Goal: Participate in discussion: Engage in conversation with other users on a specific topic

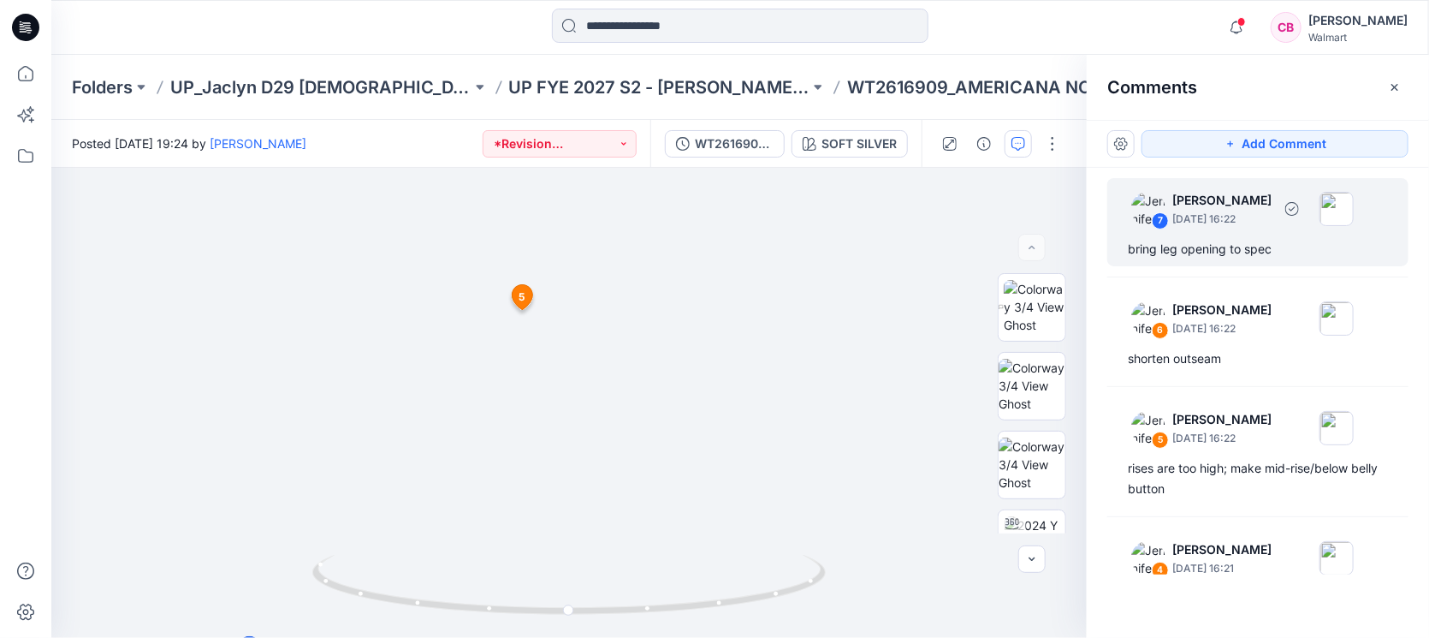
click at [1203, 252] on div "bring leg opening to spec" at bounding box center [1258, 249] width 260 height 21
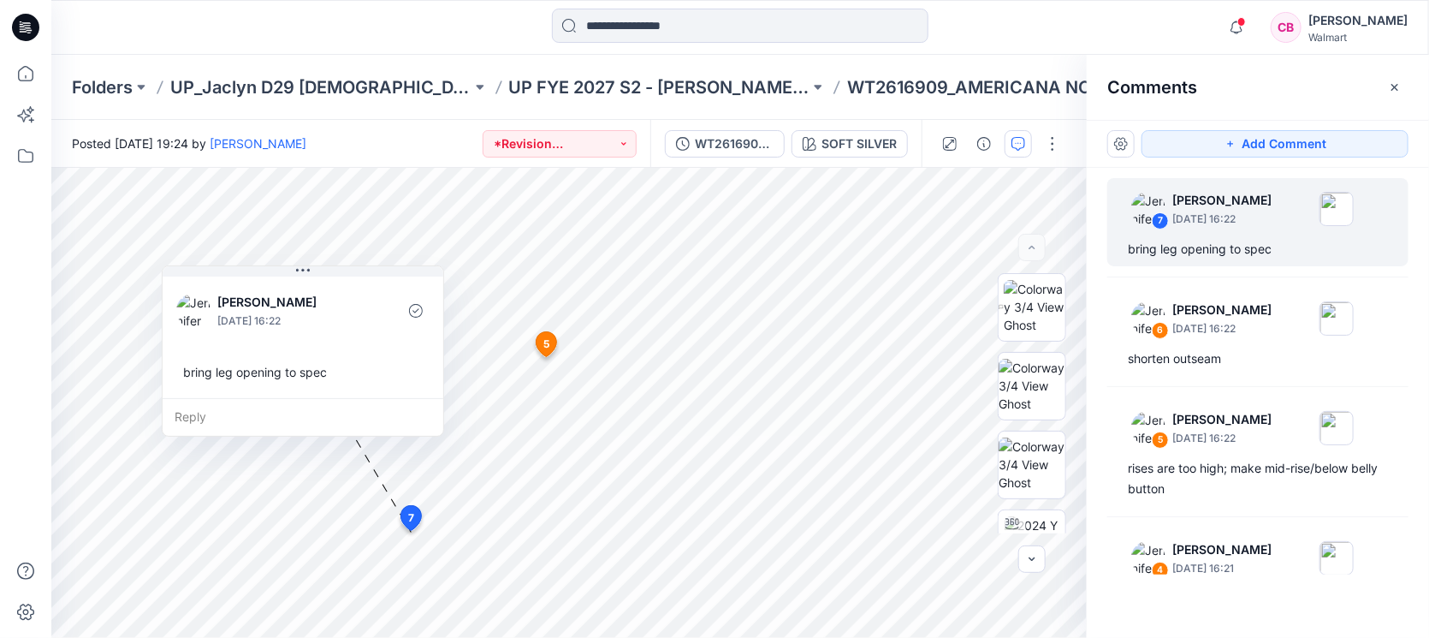
scroll to position [107, 0]
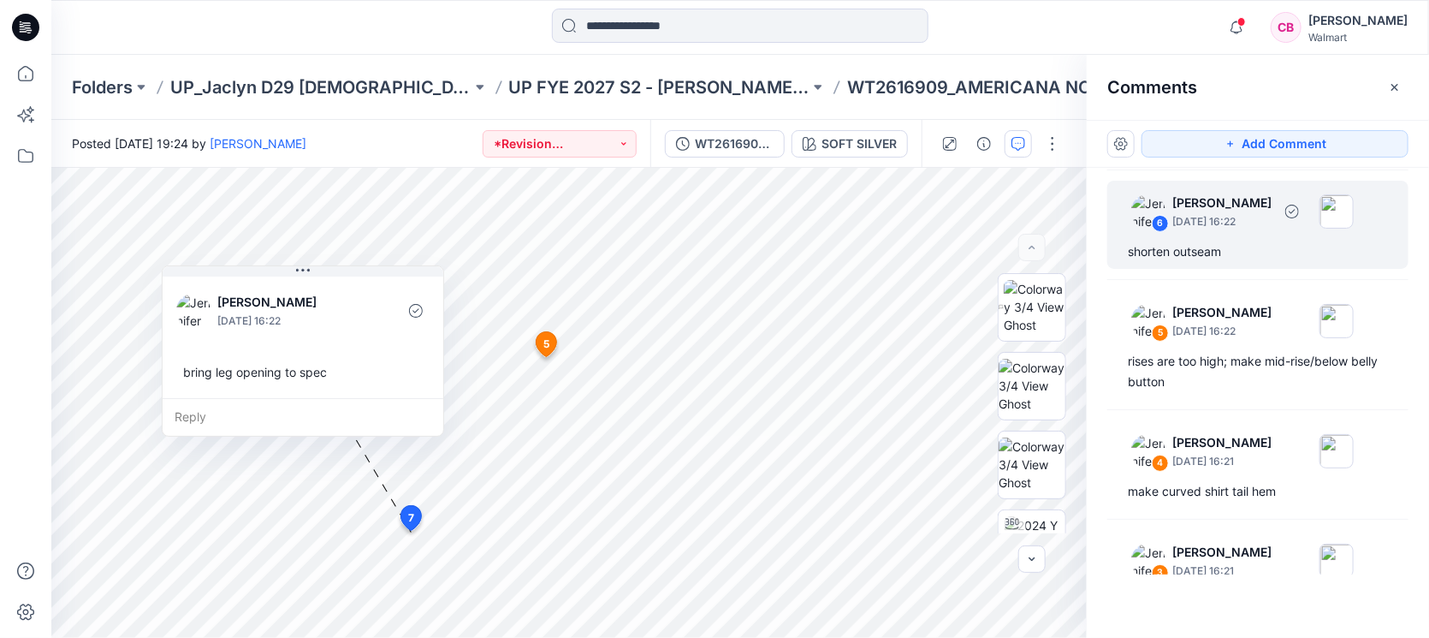
click at [1234, 247] on div "shorten outseam" at bounding box center [1258, 251] width 260 height 21
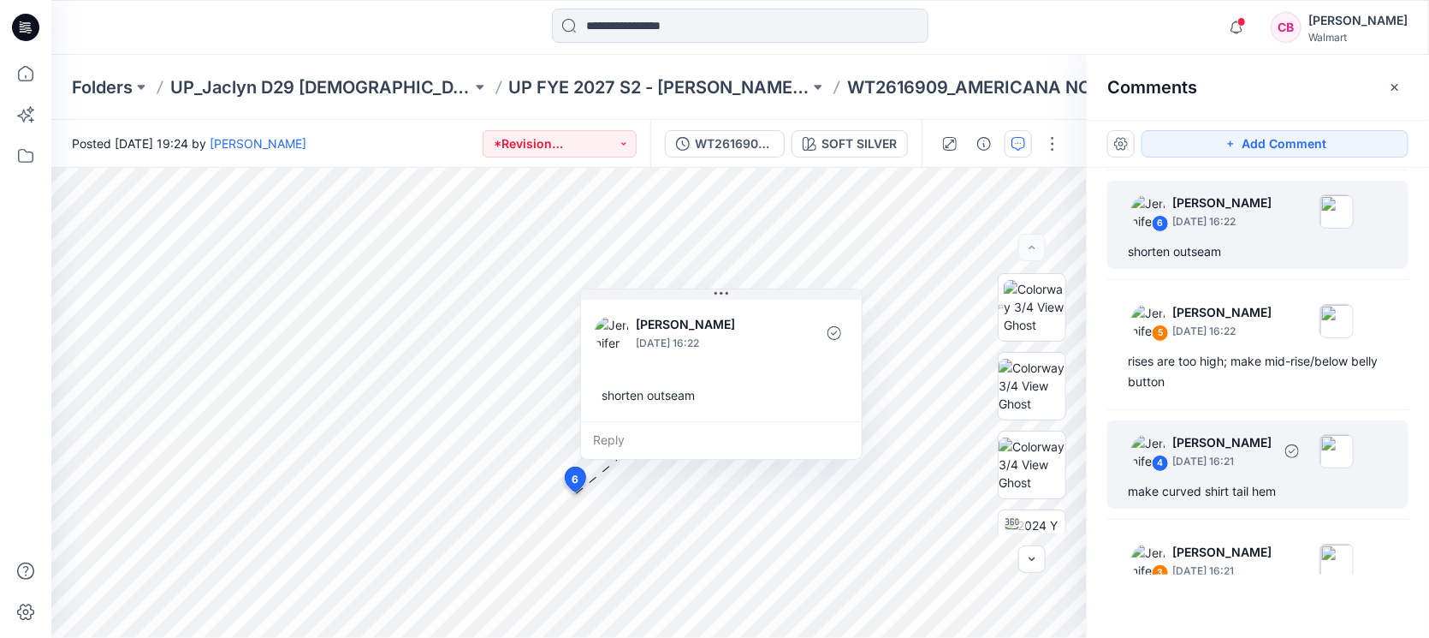
click at [1254, 478] on div "4 [PERSON_NAME] [DATE] 16:21 make curved shirt tail hem" at bounding box center [1257, 464] width 301 height 88
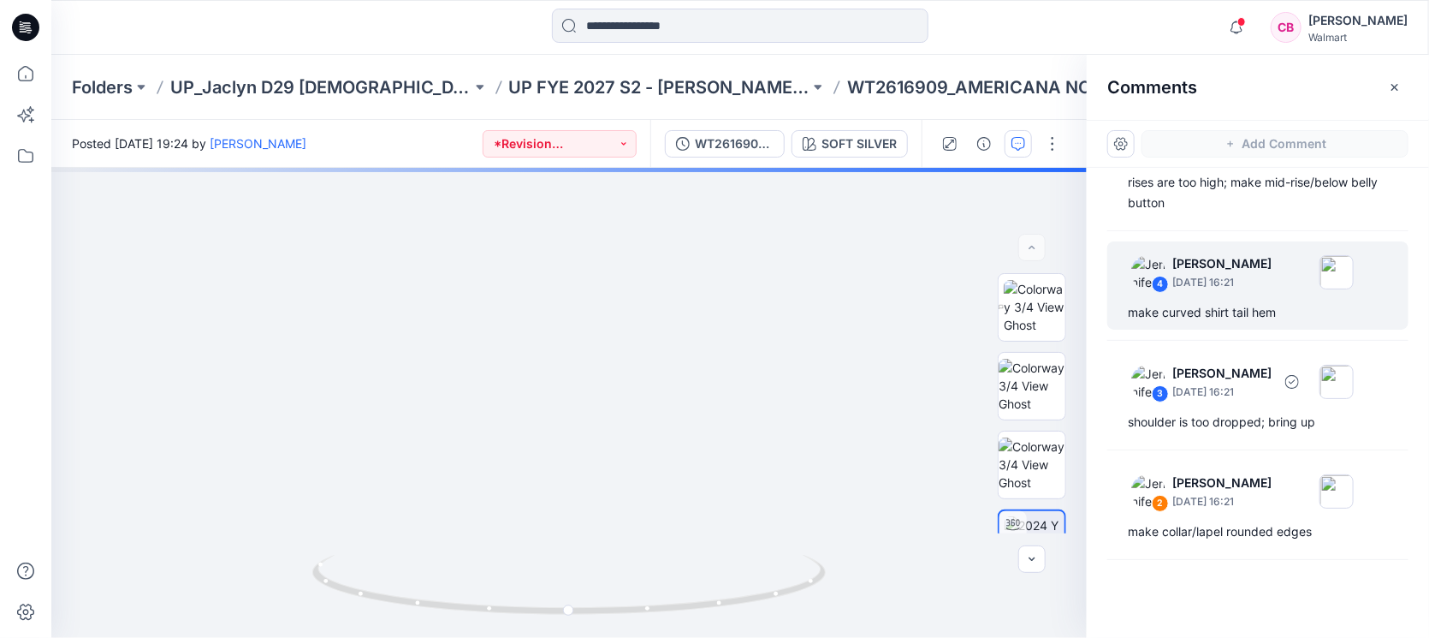
scroll to position [320, 0]
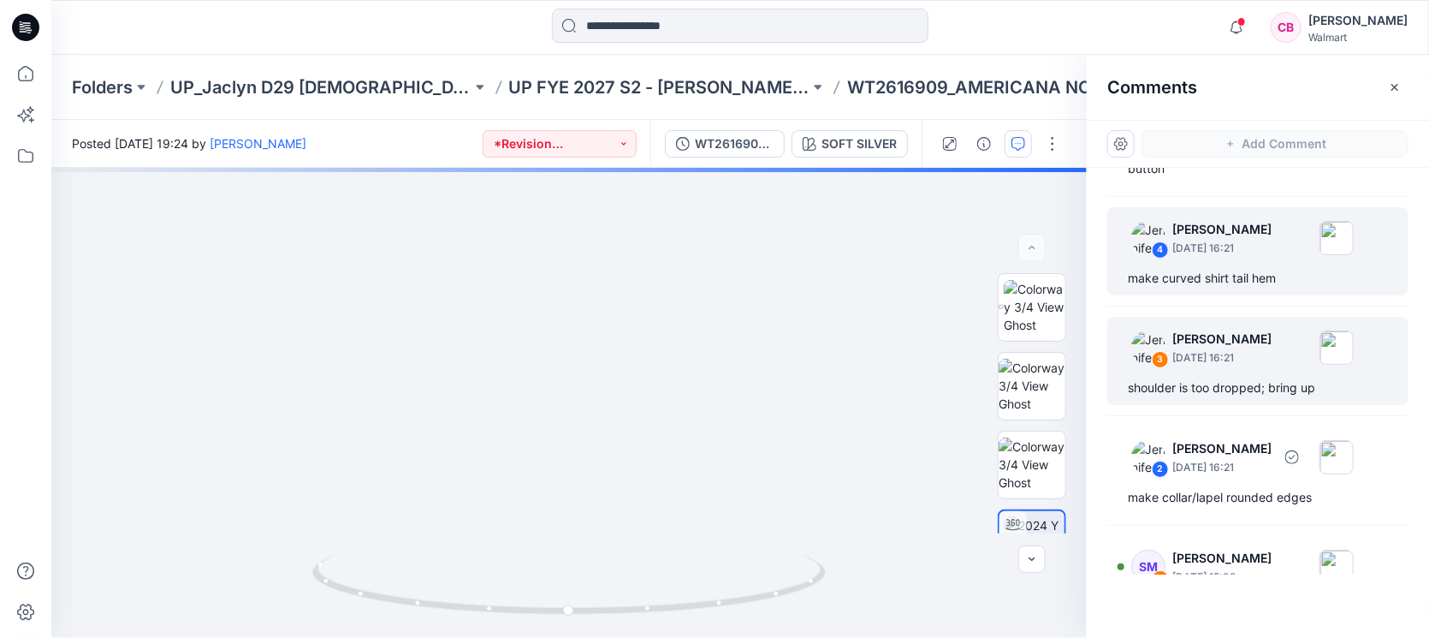
click at [1250, 401] on div "3 [PERSON_NAME] [DATE] 16:21 shoulder is too dropped; bring up" at bounding box center [1257, 361] width 301 height 88
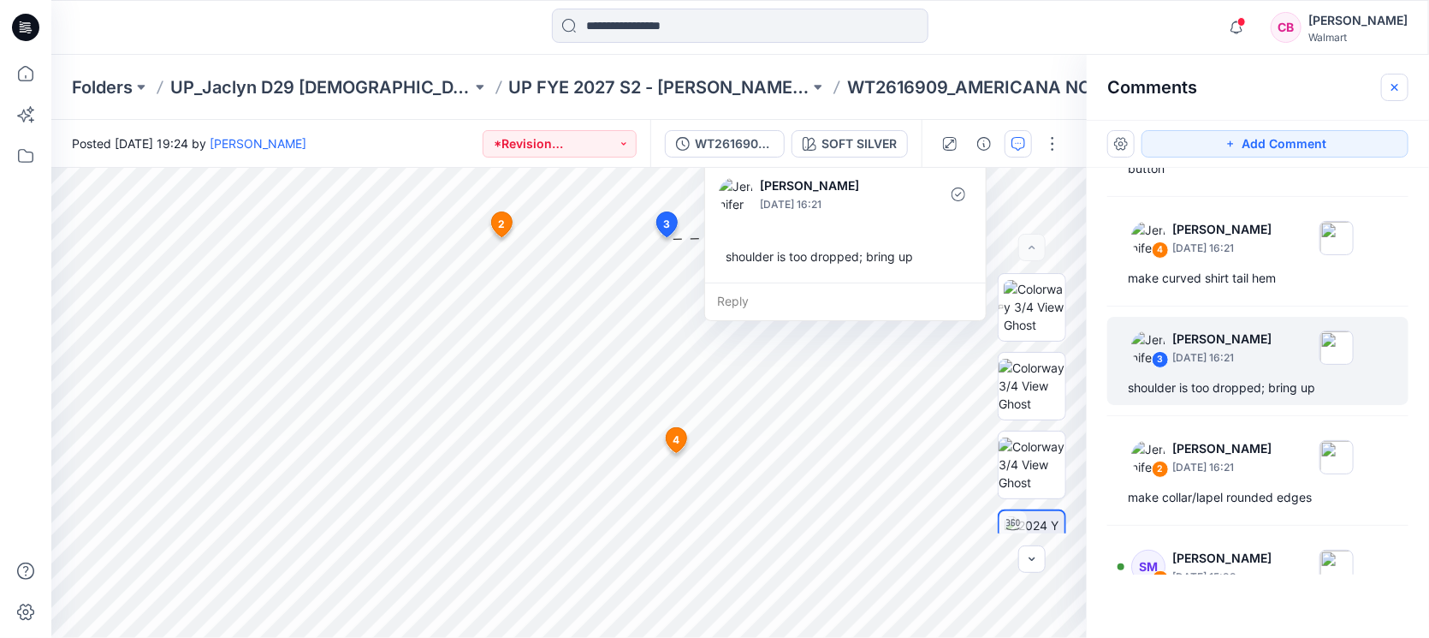
click at [1397, 80] on icon "button" at bounding box center [1395, 87] width 14 height 14
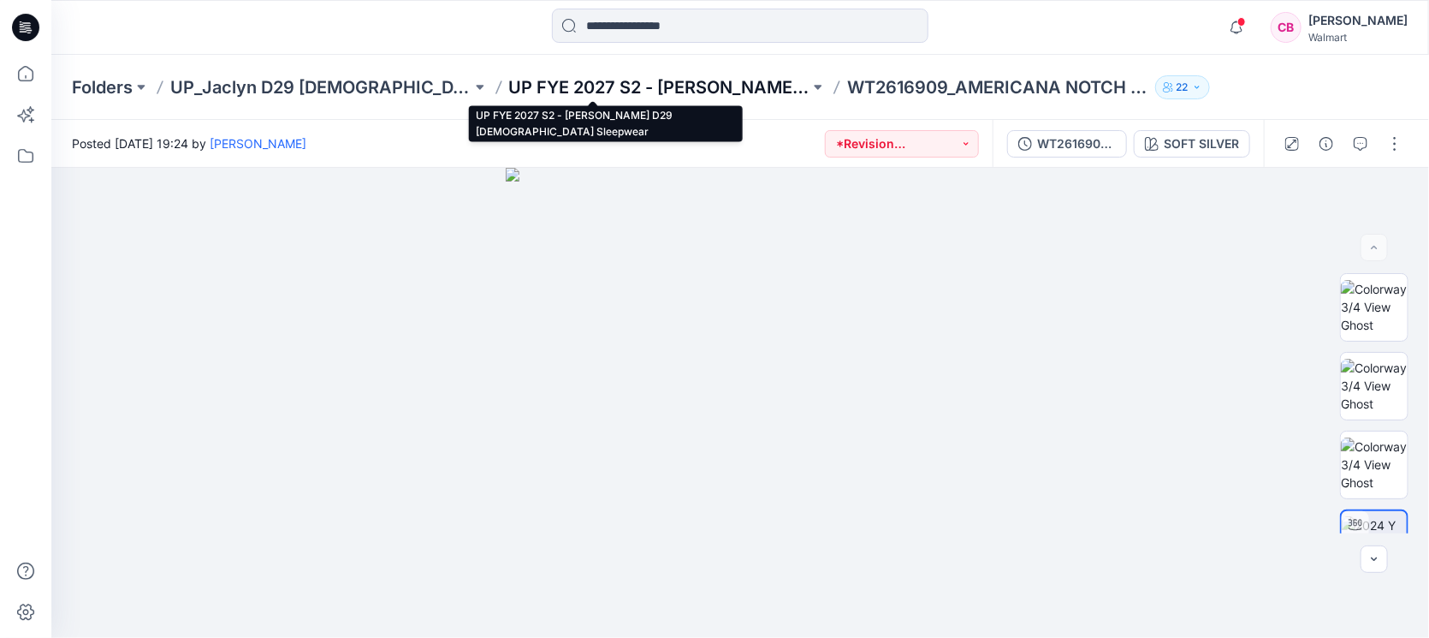
click at [707, 92] on p "UP FYE 2027 S2 - [PERSON_NAME] D29 [DEMOGRAPHIC_DATA] Sleepwear" at bounding box center [659, 87] width 301 height 24
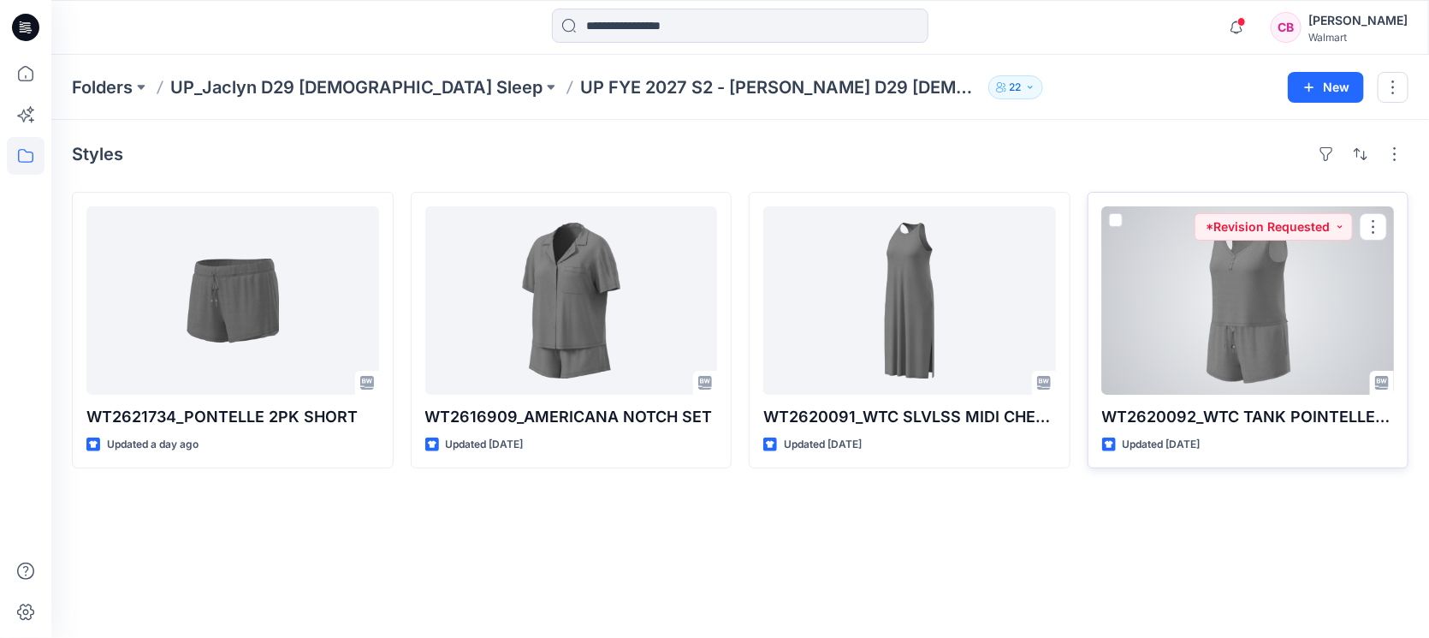
click at [1278, 338] on div at bounding box center [1248, 300] width 293 height 188
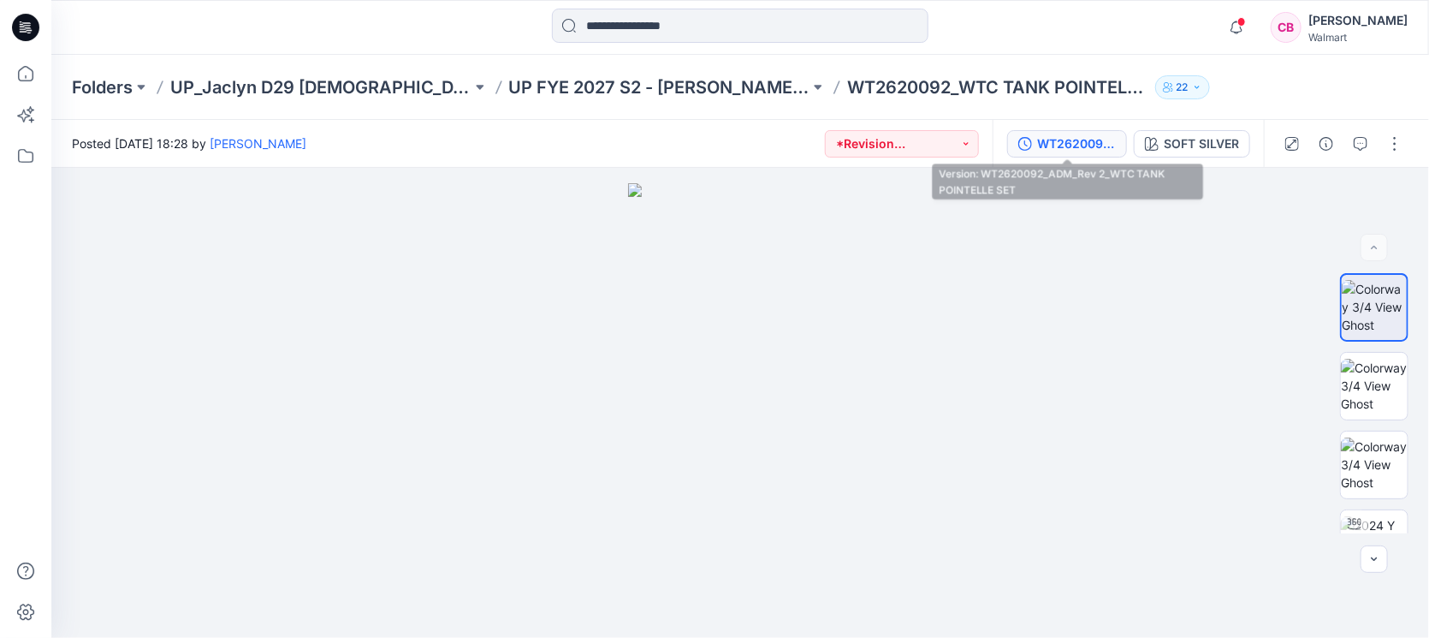
click at [1060, 147] on div "WT2620092_ADM_Rev 2_WTC TANK POINTELLE SET" at bounding box center [1076, 143] width 79 height 19
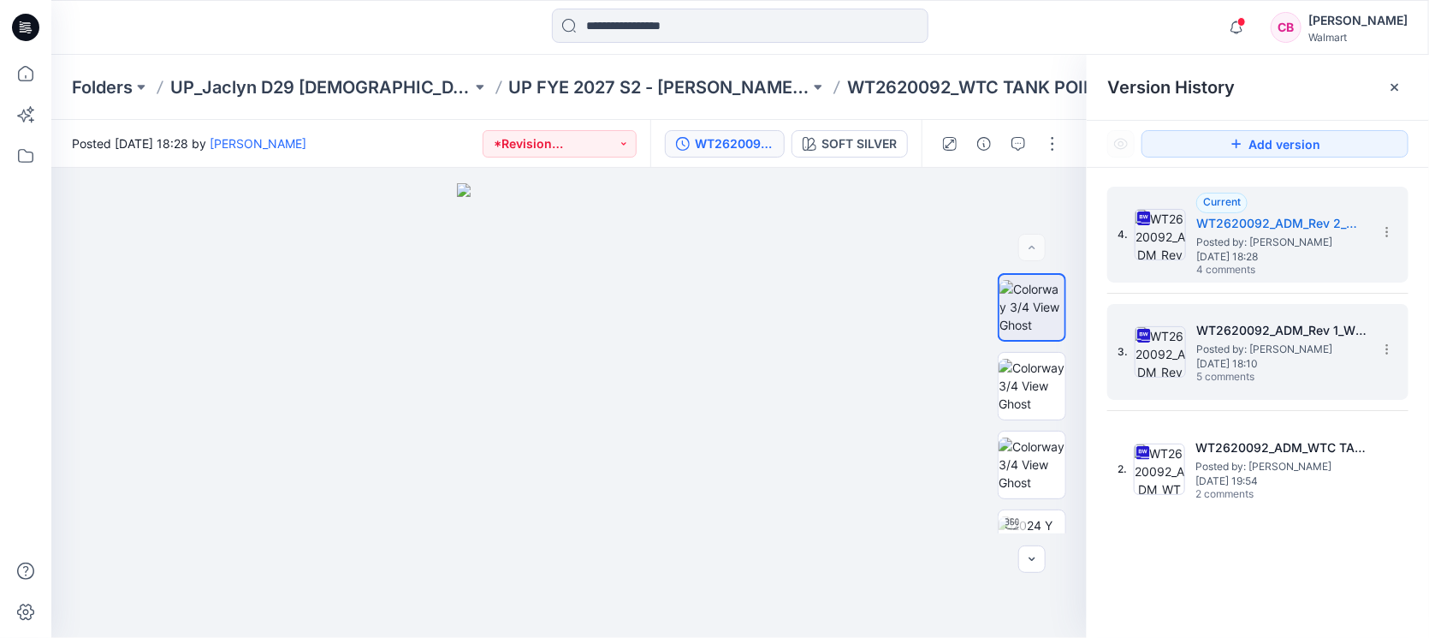
click at [1271, 377] on span "5 comments" at bounding box center [1256, 378] width 120 height 14
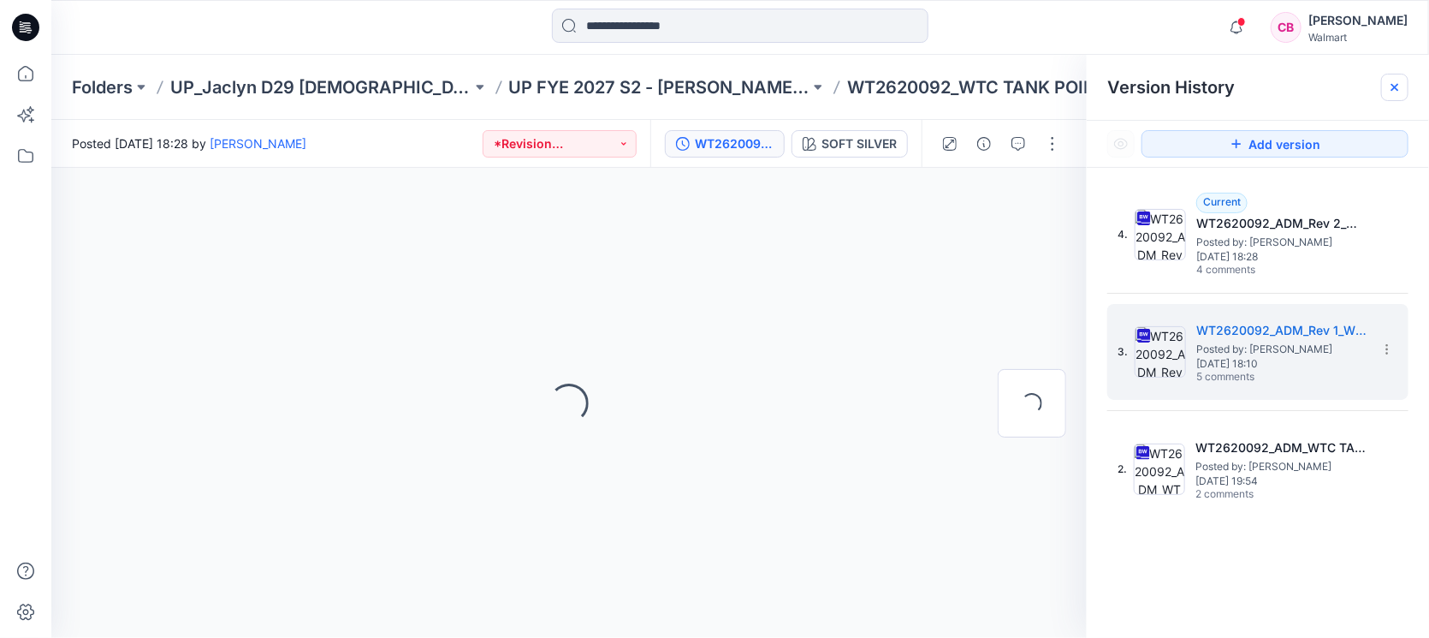
click at [1397, 76] on div at bounding box center [1394, 87] width 27 height 27
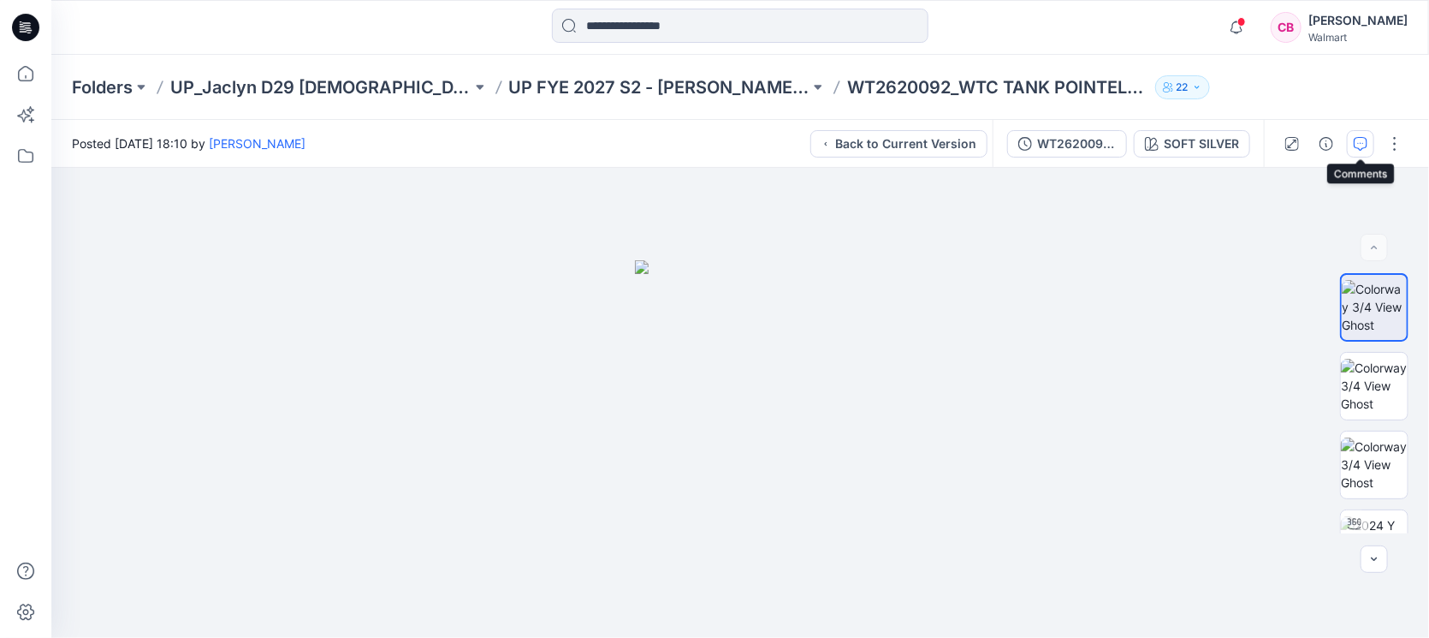
click at [1358, 135] on button "button" at bounding box center [1360, 143] width 27 height 27
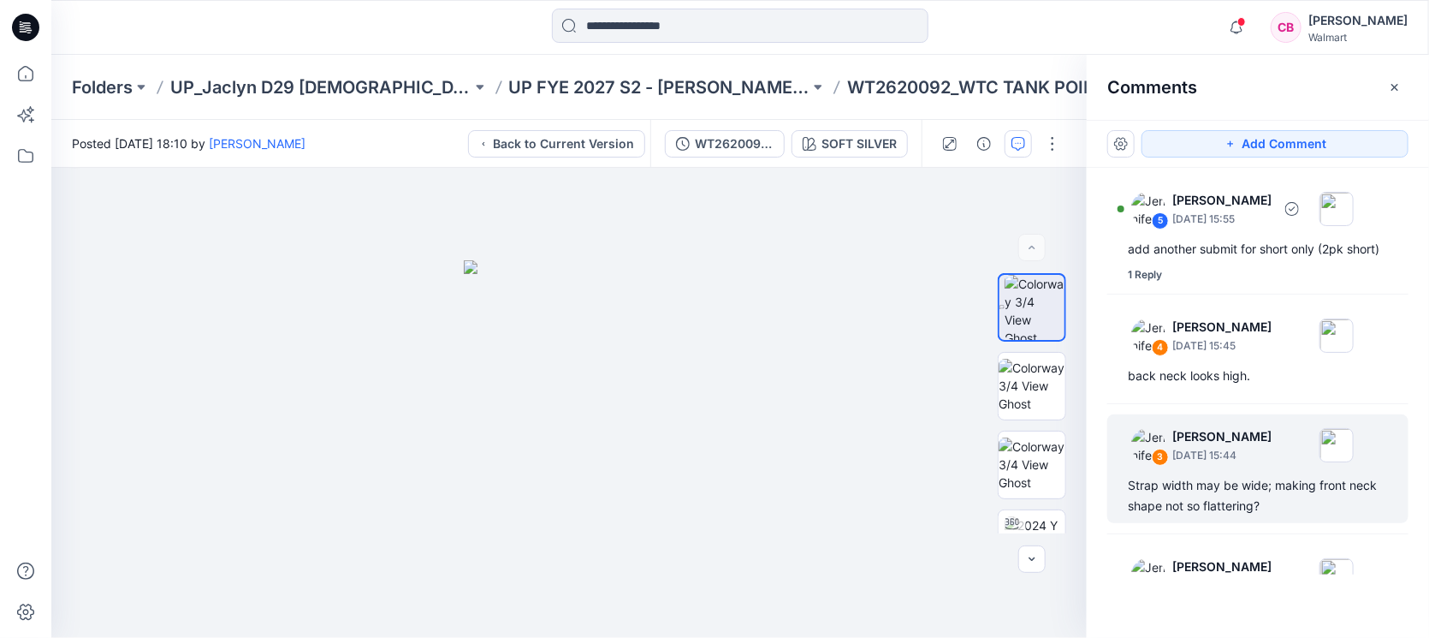
scroll to position [197, 0]
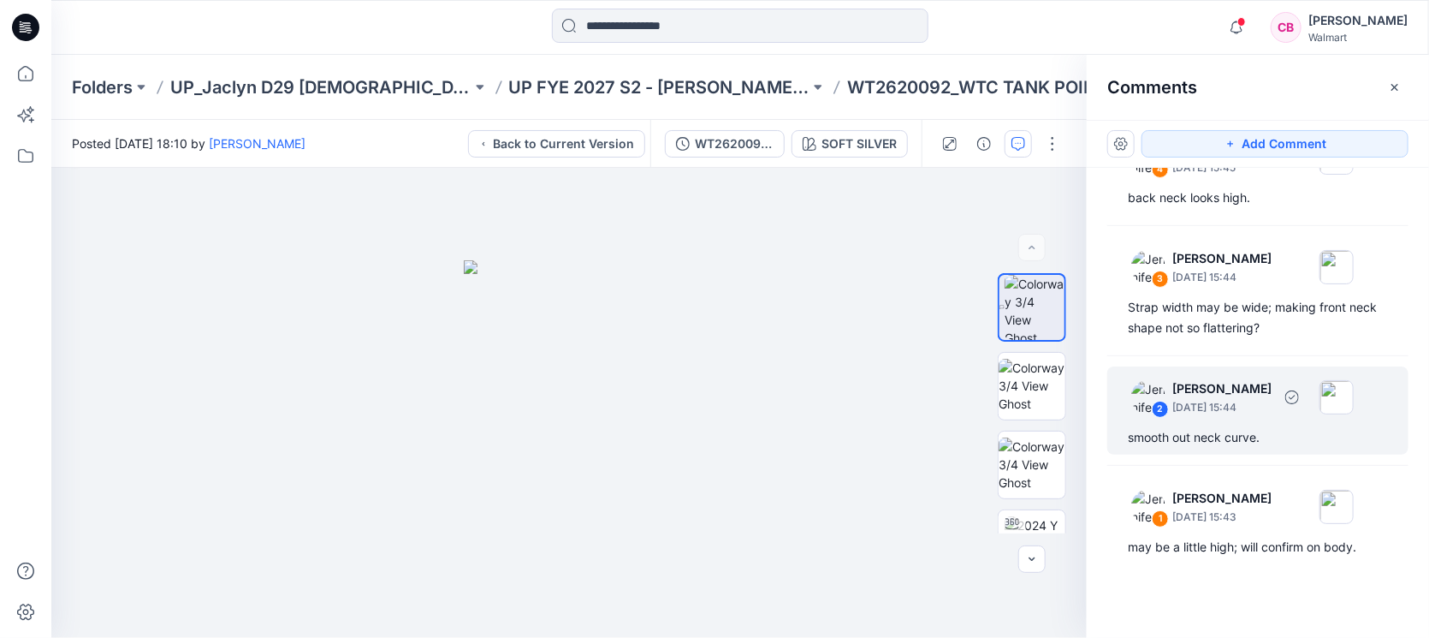
click at [1232, 435] on div "smooth out neck curve." at bounding box center [1258, 437] width 260 height 21
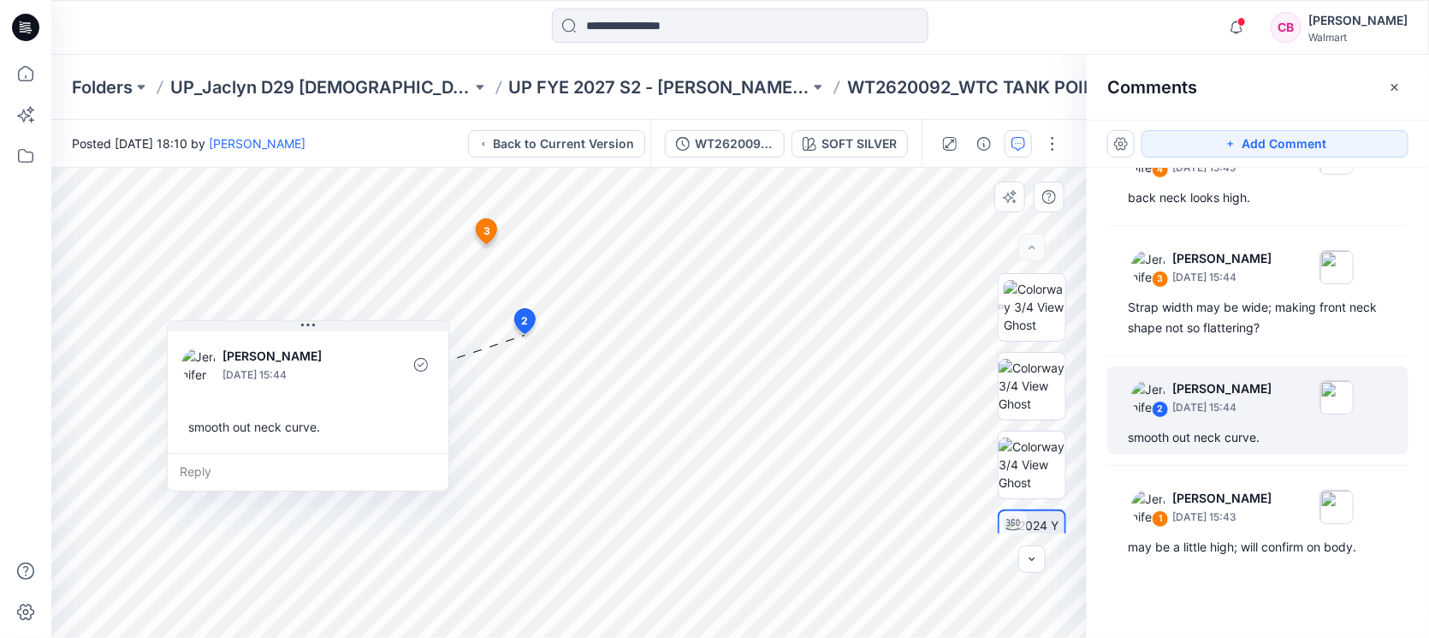
drag, startPoint x: 680, startPoint y: 348, endPoint x: 431, endPoint y: 331, distance: 248.8
click at [347, 323] on button at bounding box center [308, 326] width 281 height 10
click at [484, 225] on span "3" at bounding box center [487, 230] width 7 height 15
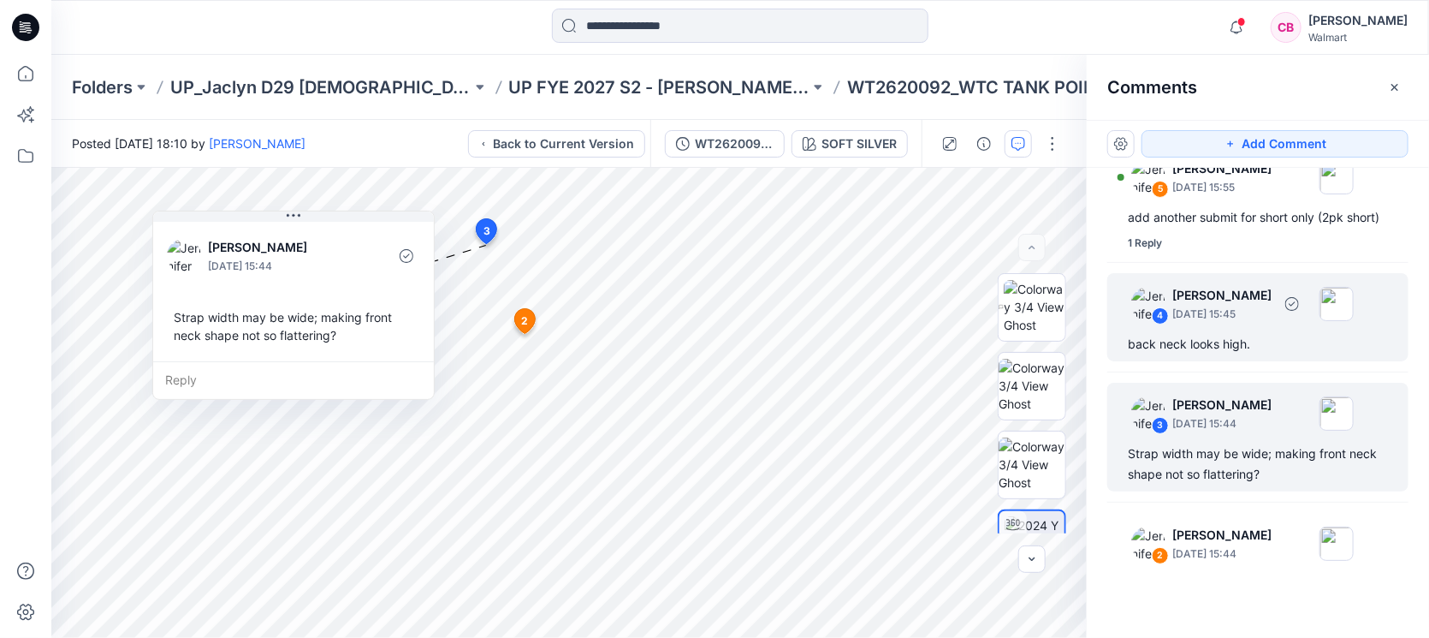
scroll to position [0, 0]
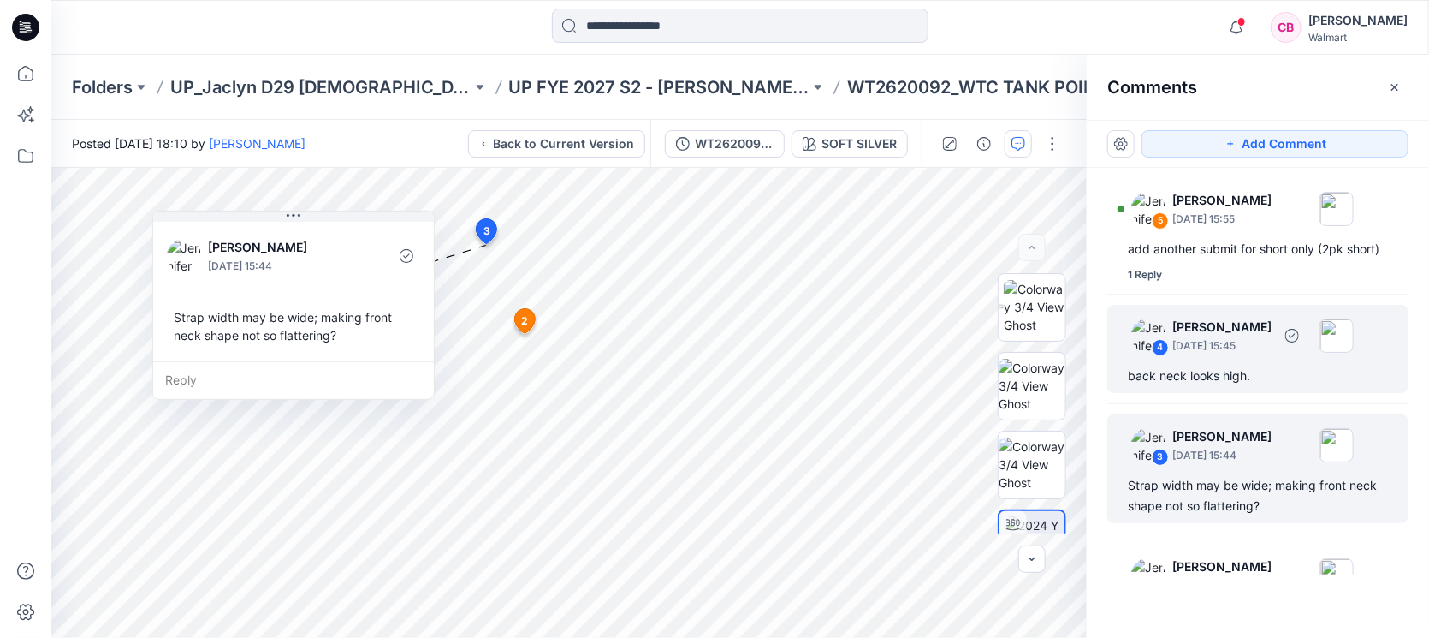
click at [1231, 384] on div "4 [PERSON_NAME] [DATE] 15:45 back neck looks high." at bounding box center [1257, 349] width 301 height 88
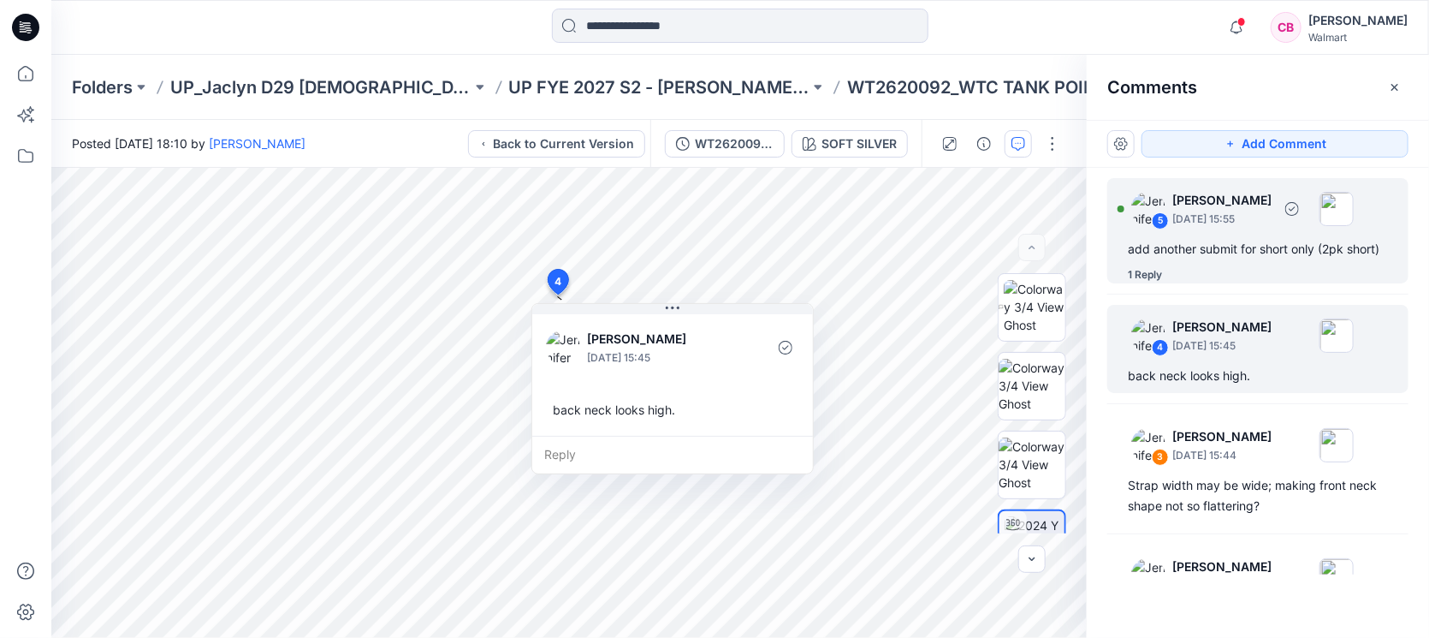
click at [1231, 255] on div "add another submit for short only (2pk short)" at bounding box center [1258, 249] width 260 height 21
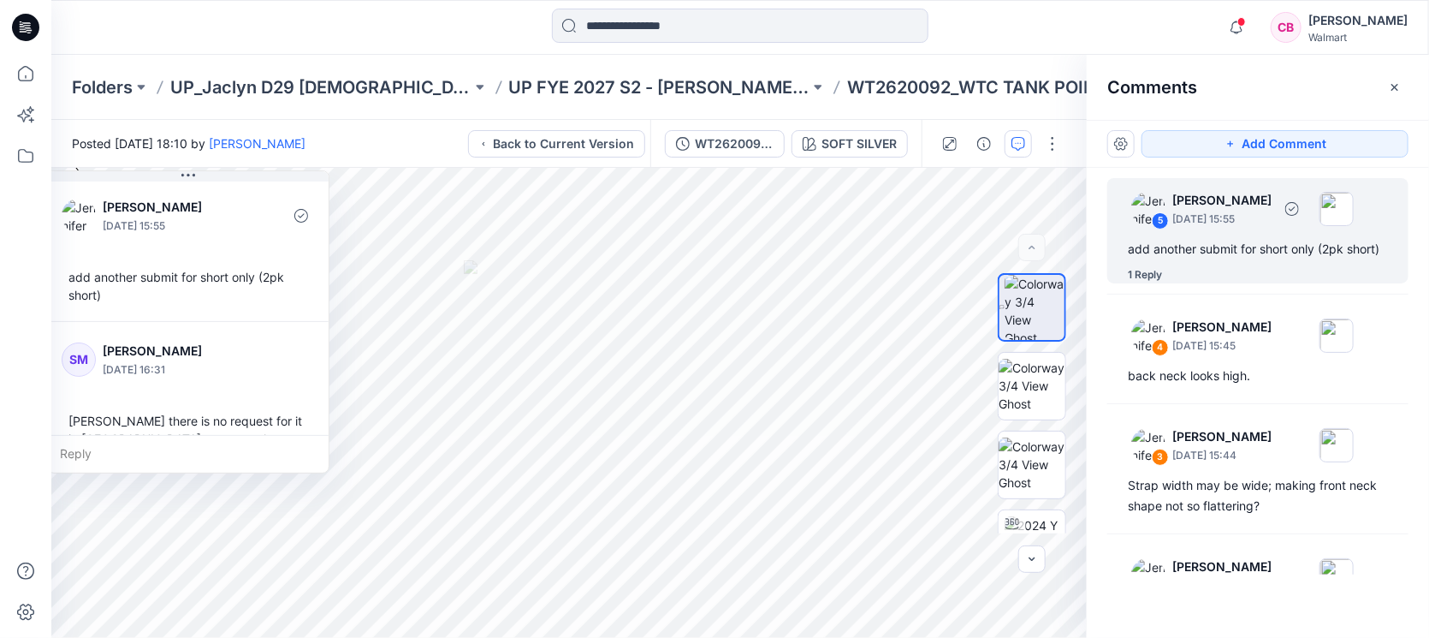
click at [1227, 253] on div "add another submit for short only (2pk short)" at bounding box center [1258, 249] width 260 height 21
click at [525, 139] on button "Back to Current Version" at bounding box center [556, 143] width 177 height 27
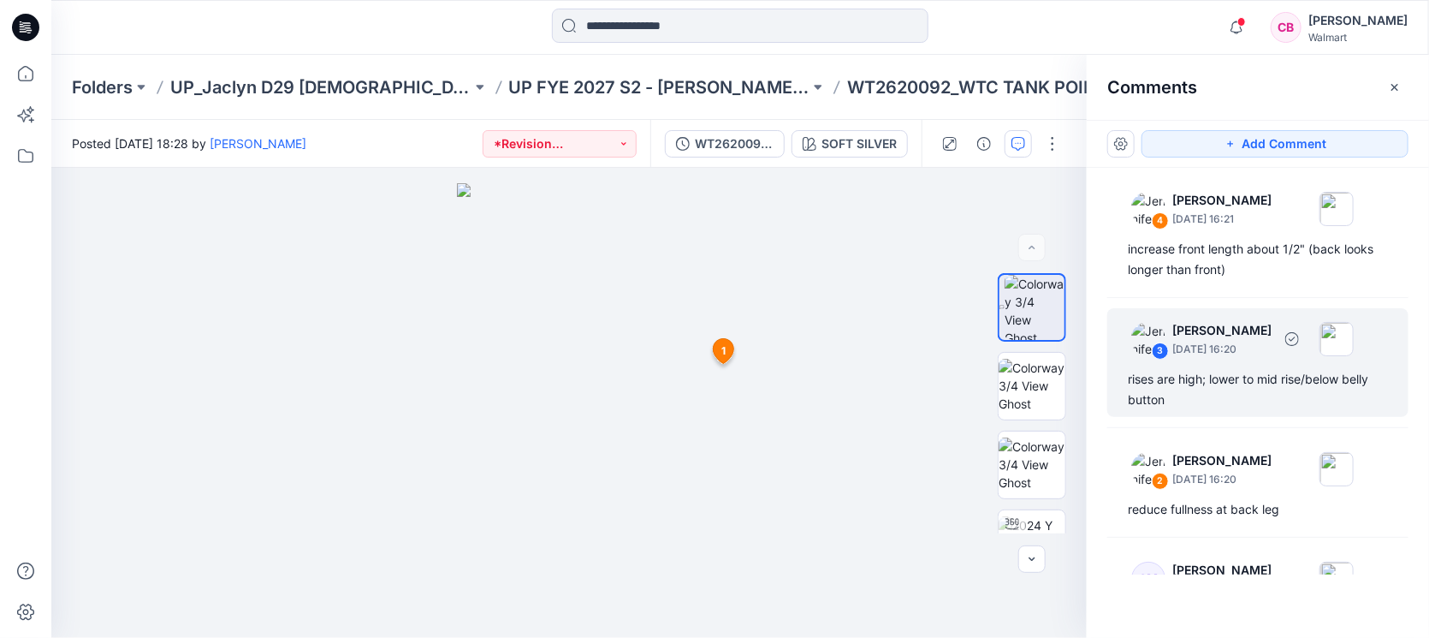
click at [1211, 395] on div "rises are high; lower to mid rise/below belly button" at bounding box center [1258, 389] width 260 height 41
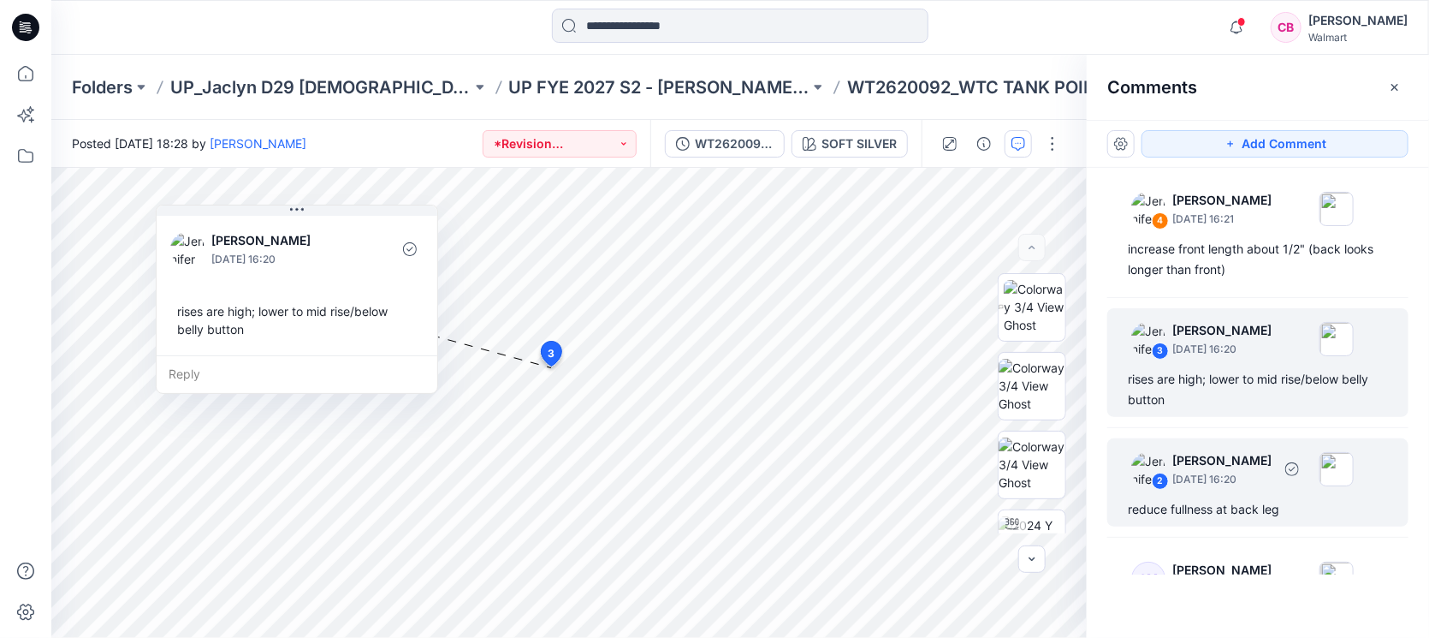
click at [1249, 504] on div "reduce fullness at back leg" at bounding box center [1258, 509] width 260 height 21
